Goal: Information Seeking & Learning: Learn about a topic

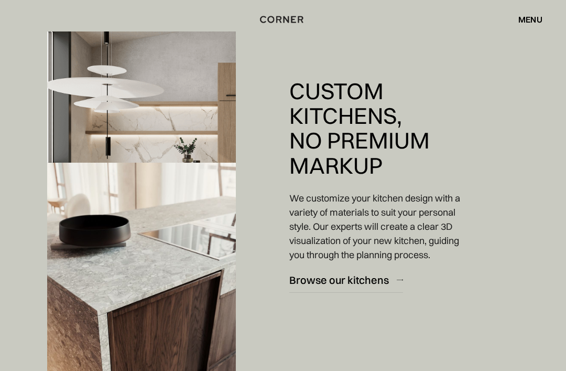
scroll to position [1054, 0]
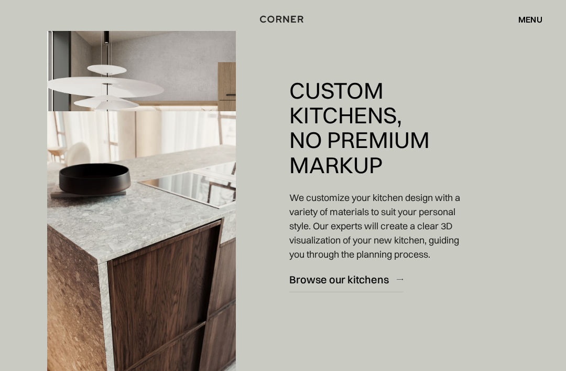
click at [339, 287] on div "Browse our kitchens" at bounding box center [339, 280] width 100 height 14
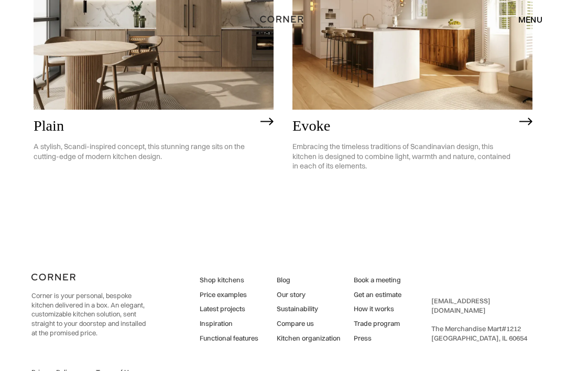
scroll to position [2333, 0]
click at [240, 296] on link "Price examples" at bounding box center [229, 294] width 59 height 9
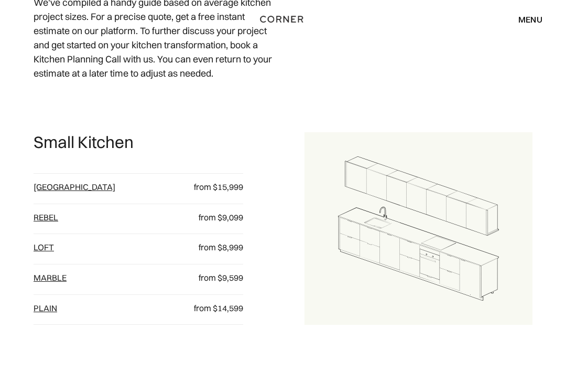
scroll to position [477, 0]
click at [47, 252] on link "loft" at bounding box center [44, 247] width 20 height 10
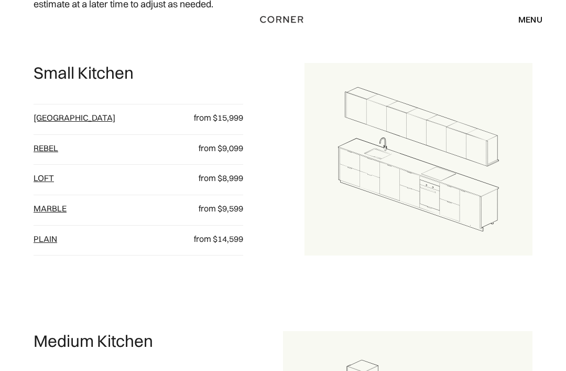
scroll to position [545, 0]
click at [47, 244] on link "plain" at bounding box center [46, 239] width 24 height 10
click at [59, 214] on link "Marble" at bounding box center [50, 208] width 33 height 10
click at [46, 154] on link "Rebel" at bounding box center [46, 148] width 25 height 10
